Goal: Task Accomplishment & Management: Complete application form

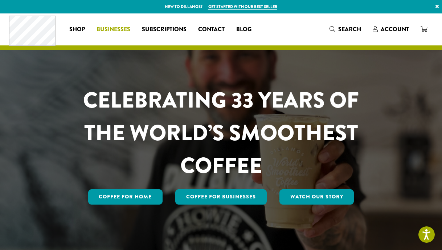
click at [120, 31] on span "Businesses" at bounding box center [114, 29] width 34 height 9
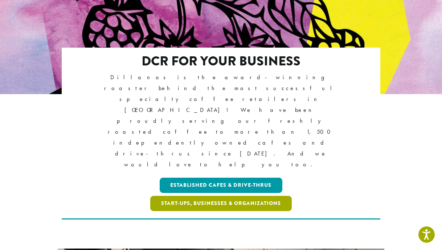
click at [236, 196] on link "Start-ups, Businesses & Organizations" at bounding box center [221, 203] width 142 height 15
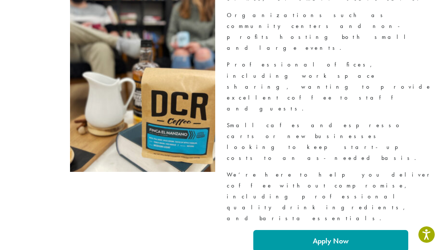
scroll to position [877, 0]
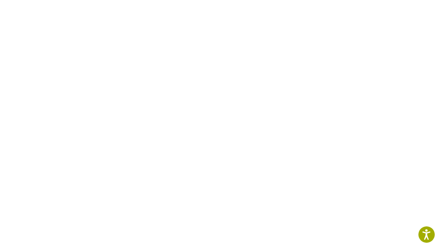
scroll to position [392, 0]
click at [95, 247] on p at bounding box center [221, 19] width 414 height 460
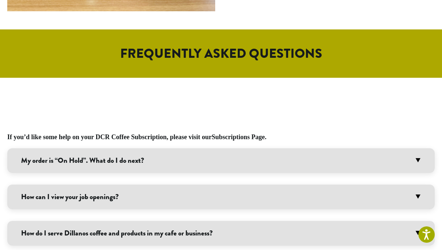
scroll to position [245, 0]
